Goal: Check status: Check status

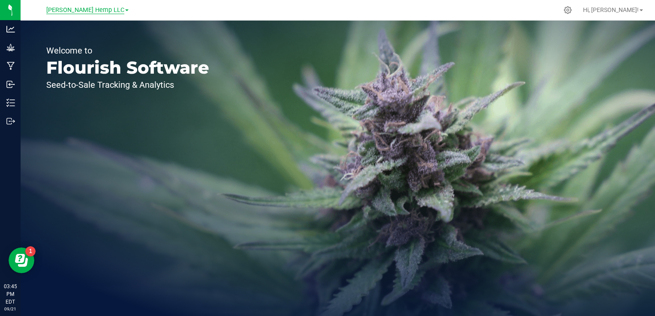
click at [92, 13] on span "[PERSON_NAME] Hemp LLC" at bounding box center [85, 10] width 78 height 8
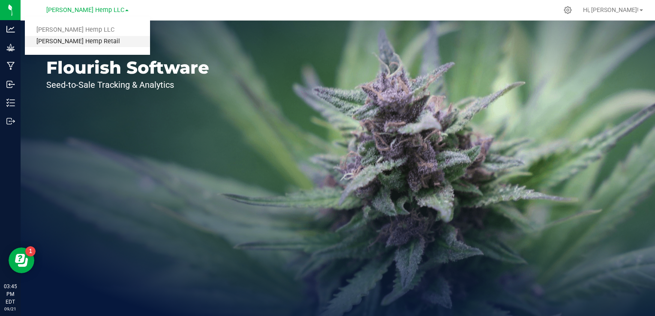
click at [77, 44] on link "[PERSON_NAME] Hemp Retail" at bounding box center [87, 42] width 125 height 12
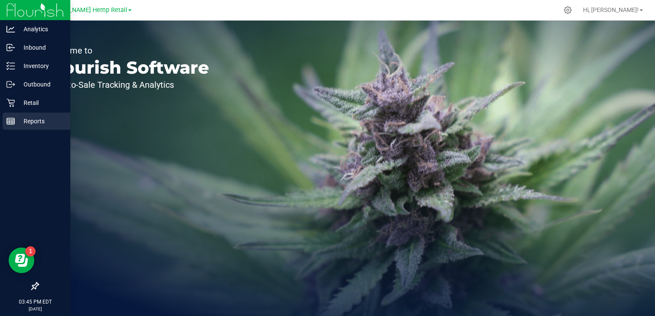
click at [14, 121] on rect at bounding box center [11, 121] width 8 height 6
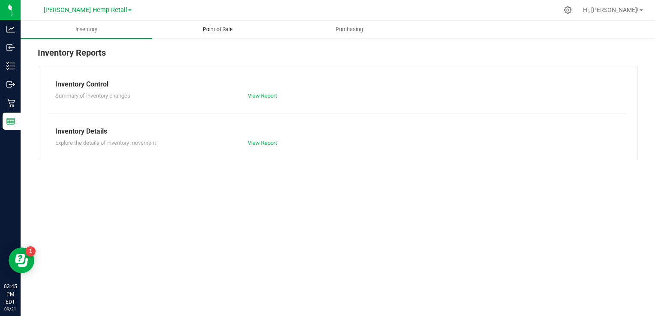
click at [211, 29] on span "Point of Sale" at bounding box center [217, 30] width 53 height 8
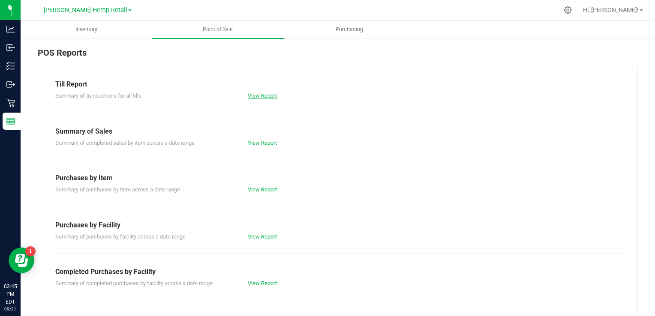
click at [265, 97] on link "View Report" at bounding box center [262, 96] width 29 height 6
